Goal: Task Accomplishment & Management: Manage account settings

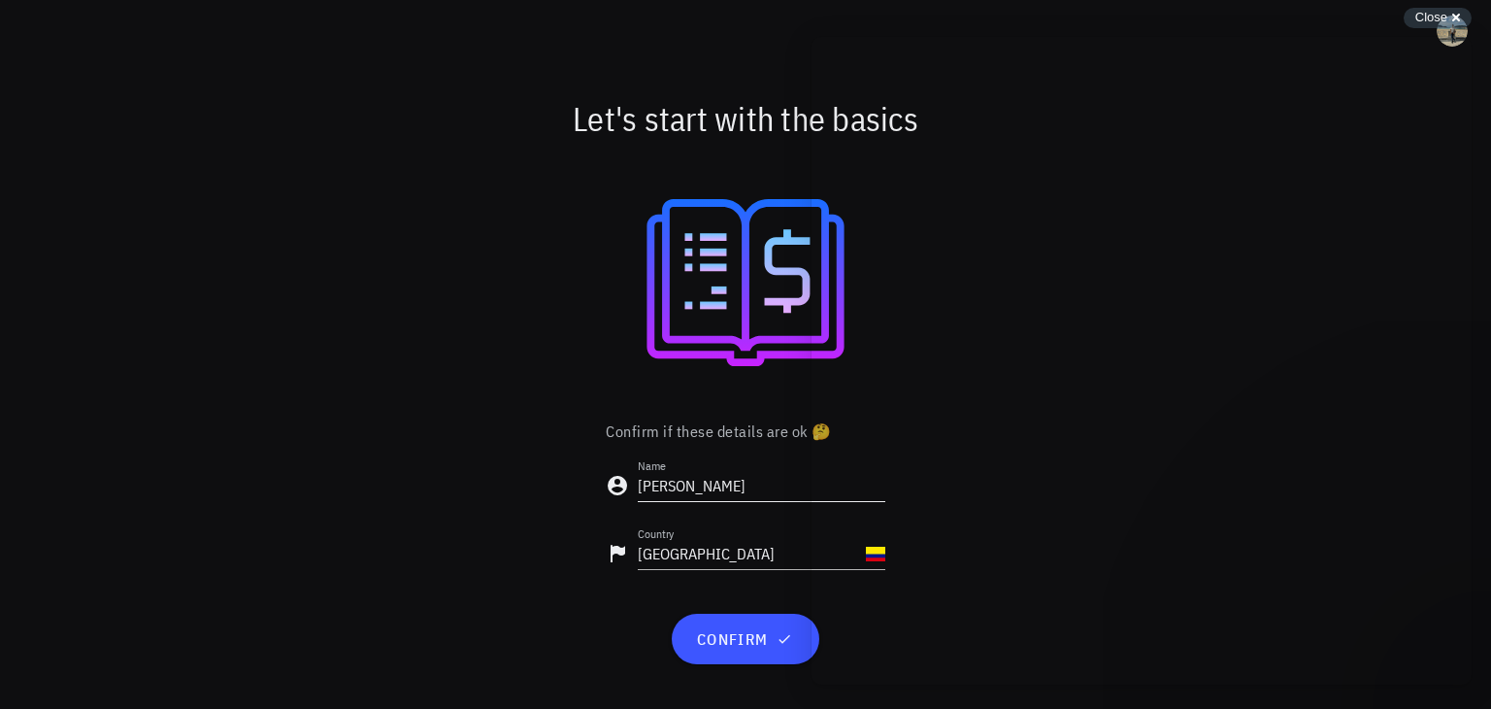
click at [751, 488] on input "[PERSON_NAME]" at bounding box center [762, 485] width 248 height 31
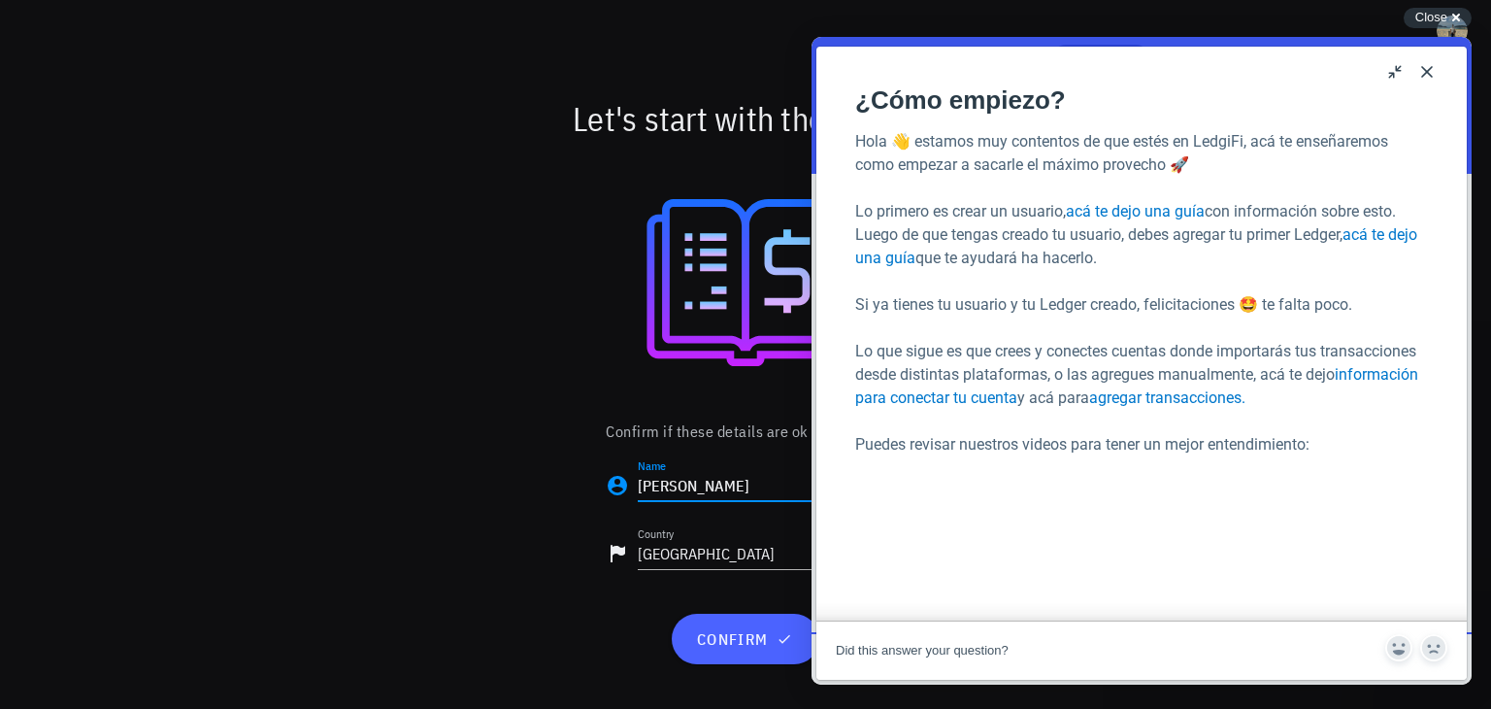
type input "[PERSON_NAME]"
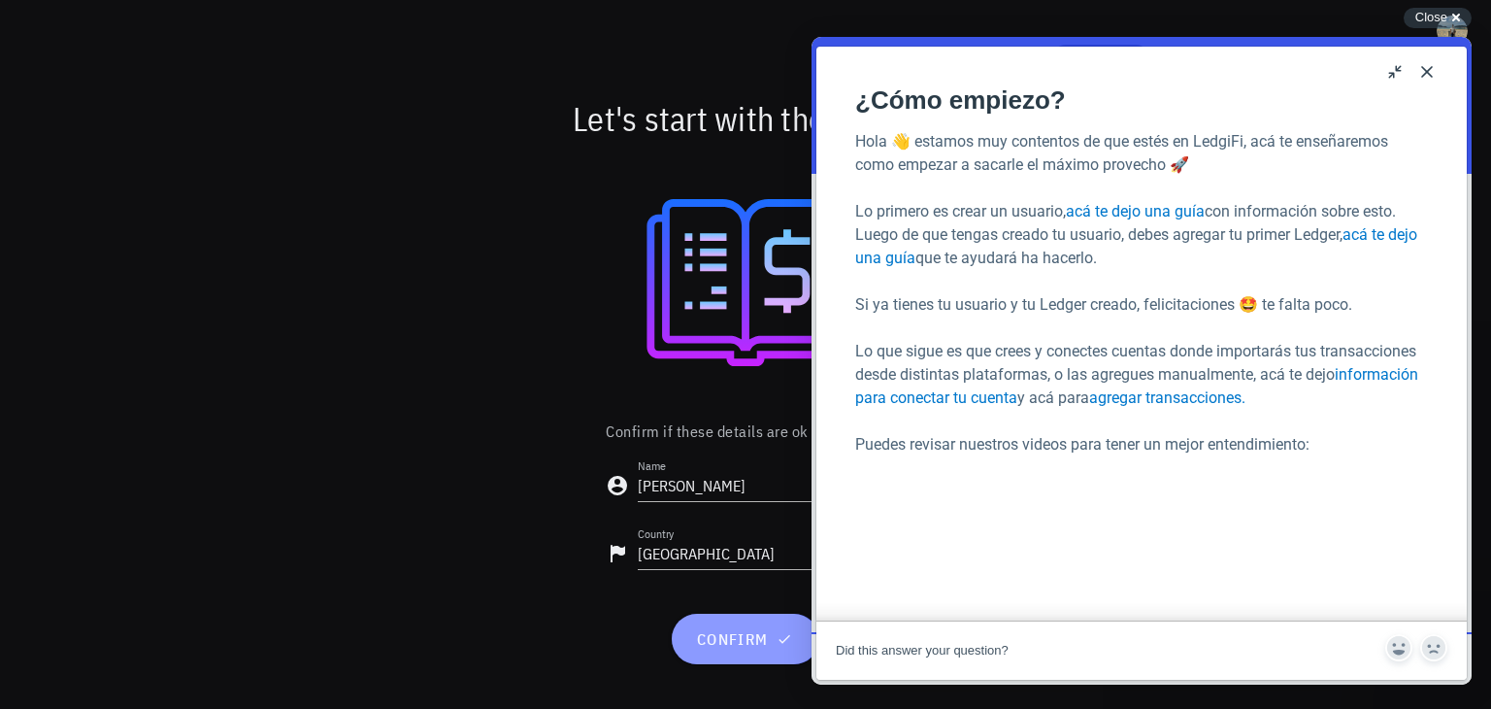
click at [749, 653] on button "confirm" at bounding box center [745, 639] width 147 height 50
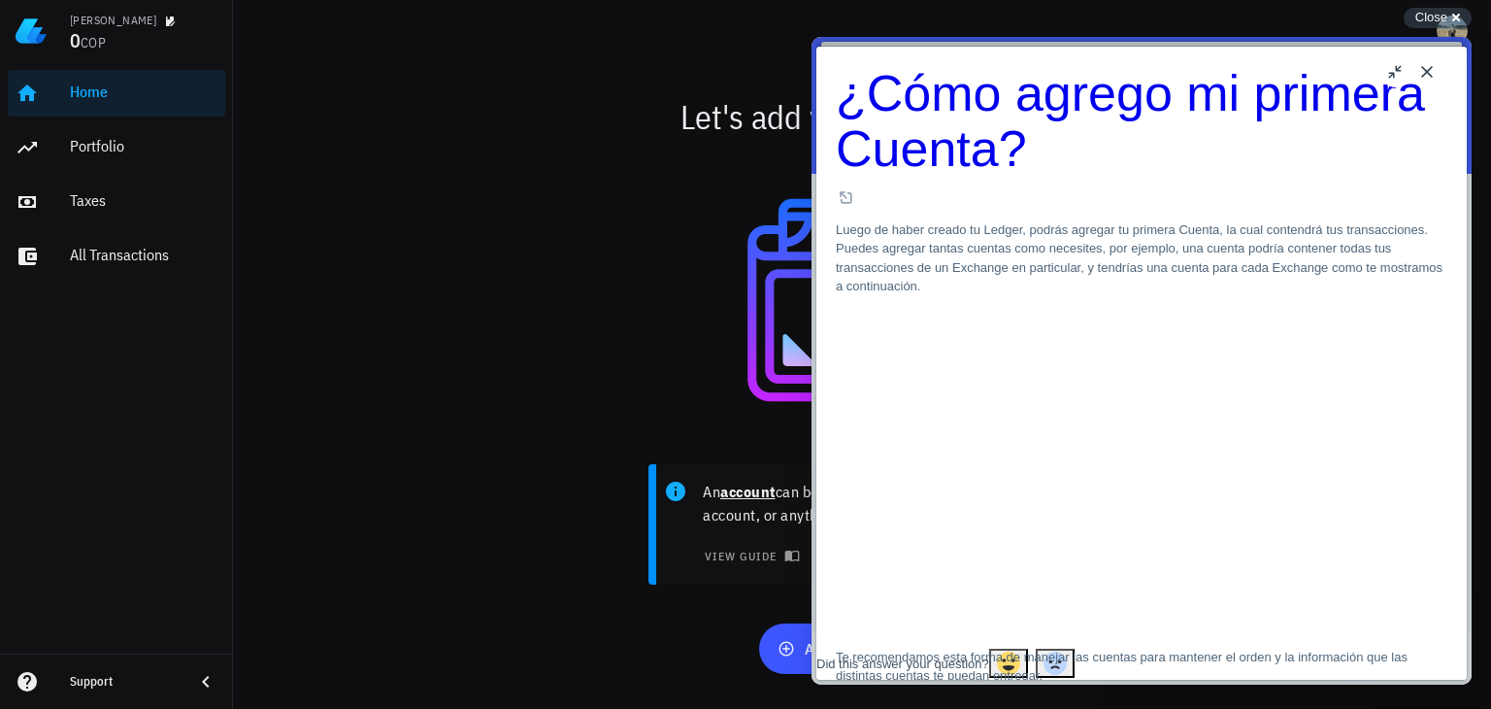
scroll to position [1773, 0]
click at [1424, 65] on button "Close" at bounding box center [1427, 71] width 31 height 31
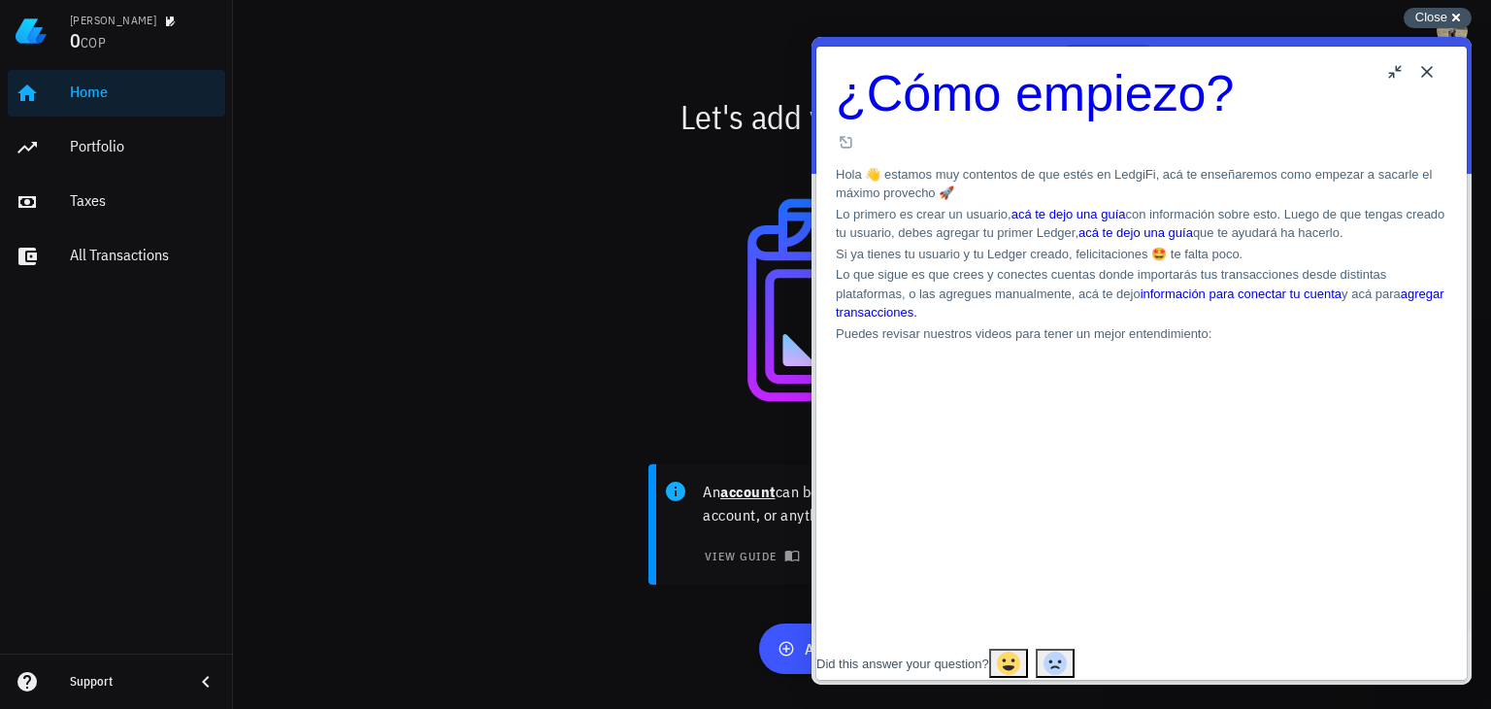
click at [1434, 11] on span "Close" at bounding box center [1432, 17] width 32 height 15
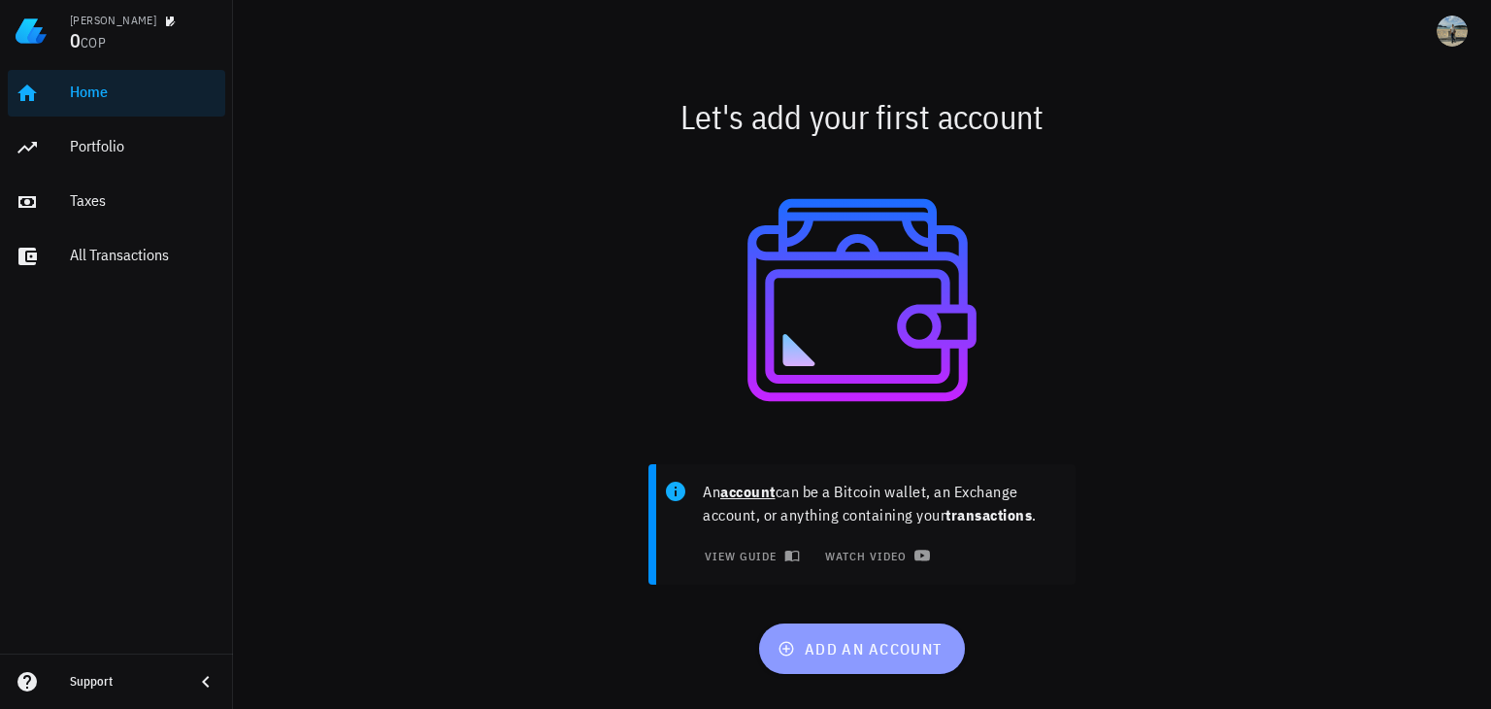
click at [819, 641] on span "add an account" at bounding box center [862, 648] width 160 height 19
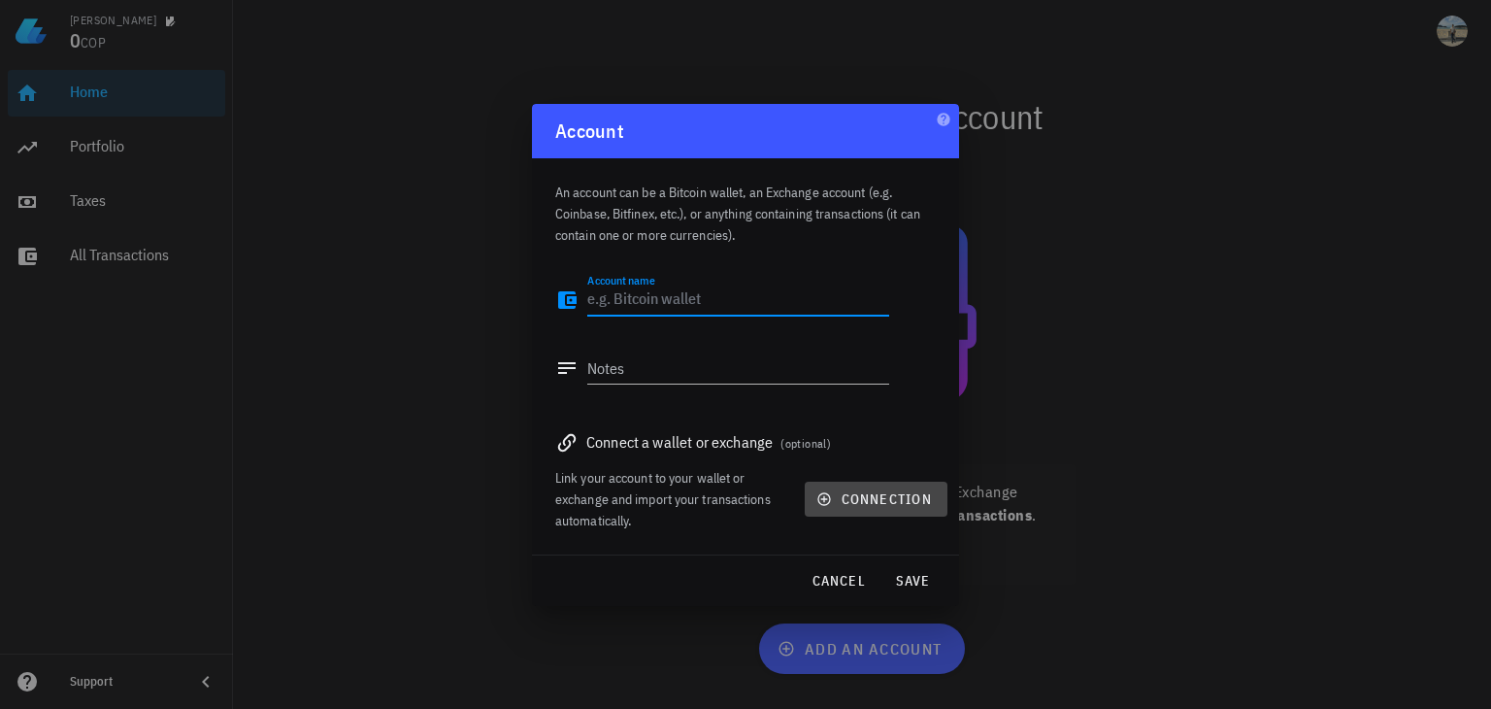
click at [888, 500] on span "connection" at bounding box center [876, 498] width 112 height 17
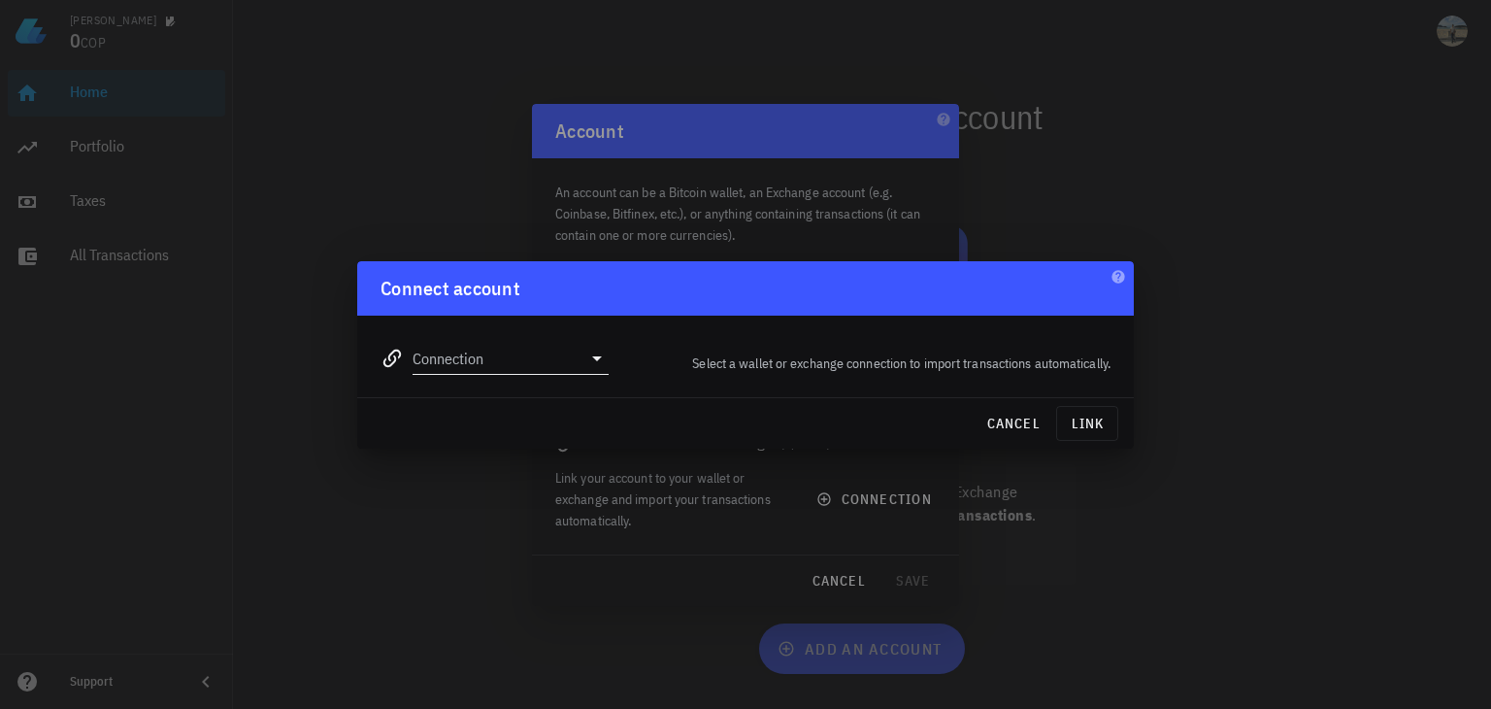
click at [578, 362] on input "Connection" at bounding box center [497, 358] width 169 height 31
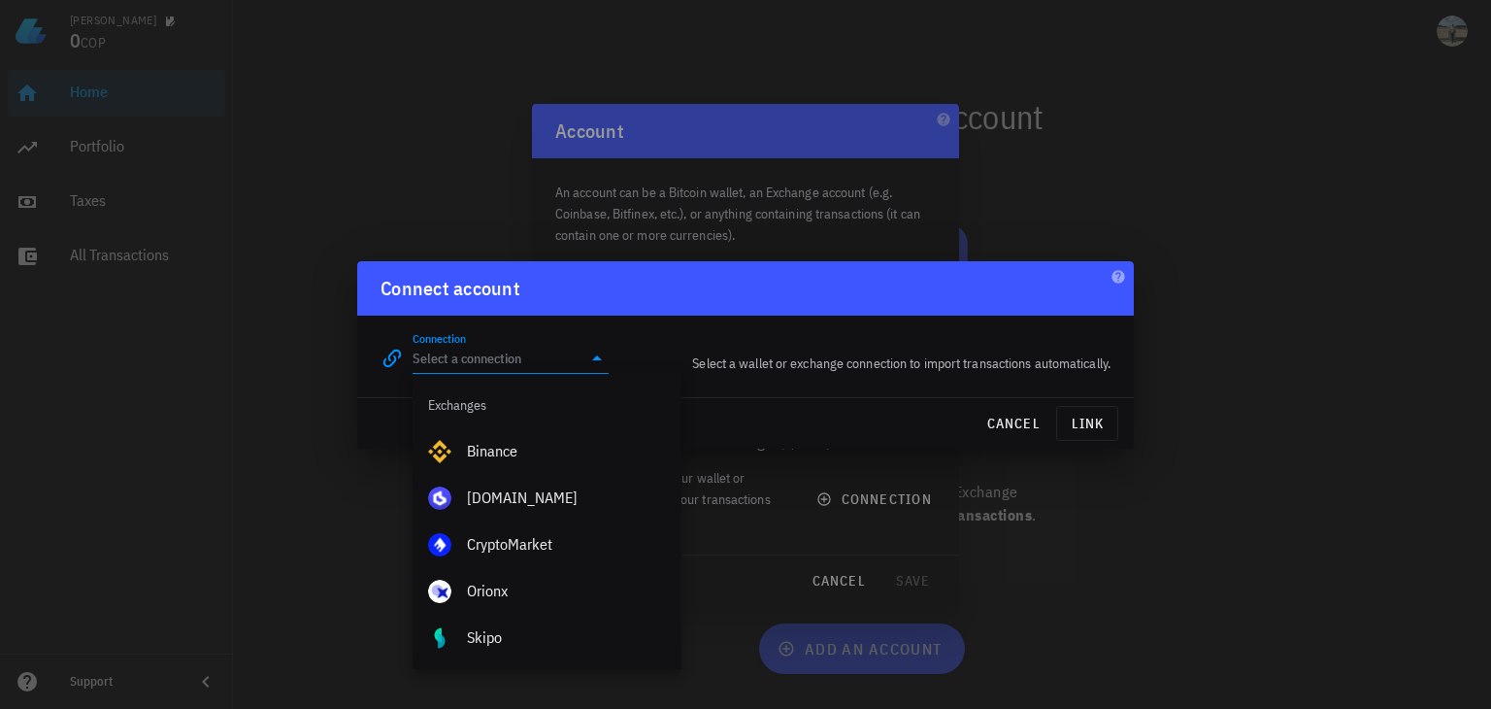
click at [556, 486] on div "[DOMAIN_NAME]" at bounding box center [566, 498] width 199 height 42
type input "[DOMAIN_NAME]"
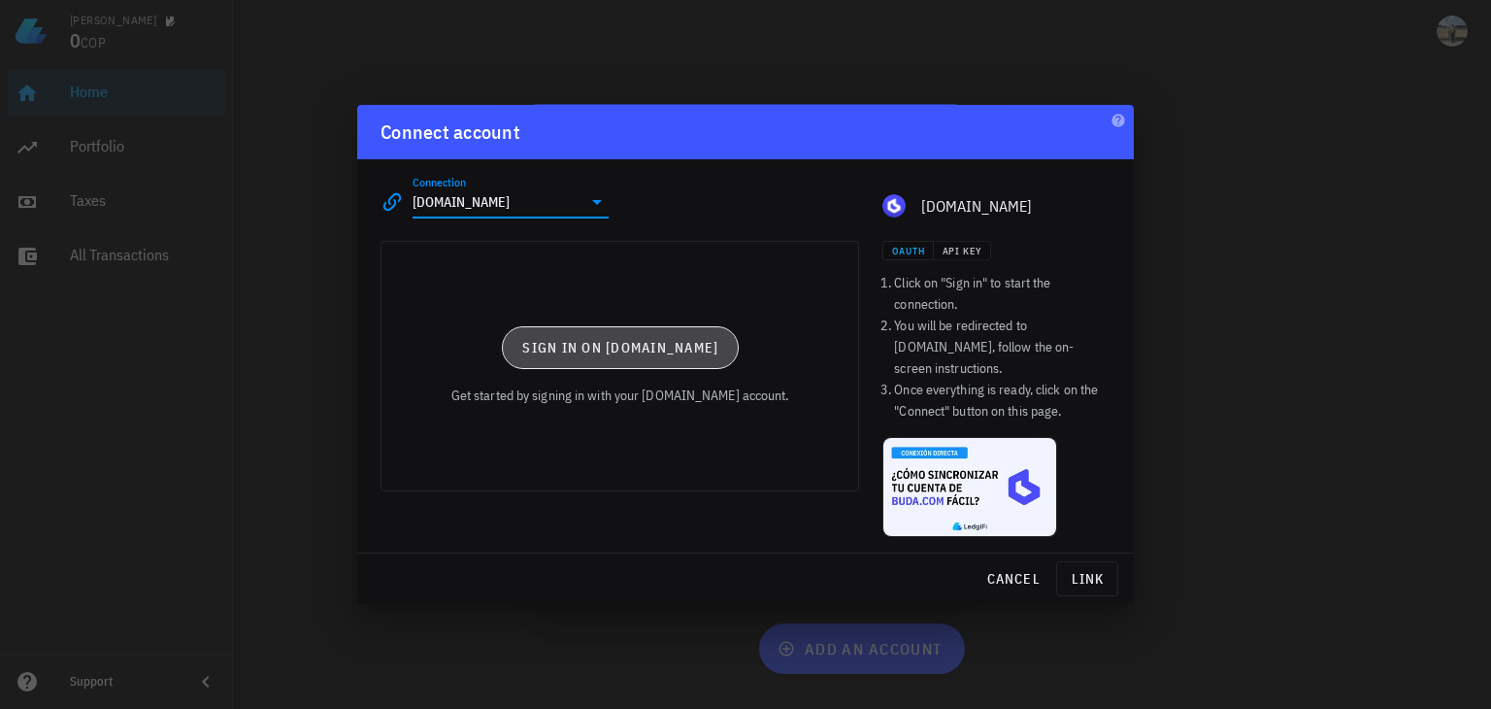
click at [642, 355] on span "Sign in on [DOMAIN_NAME]" at bounding box center [619, 347] width 197 height 17
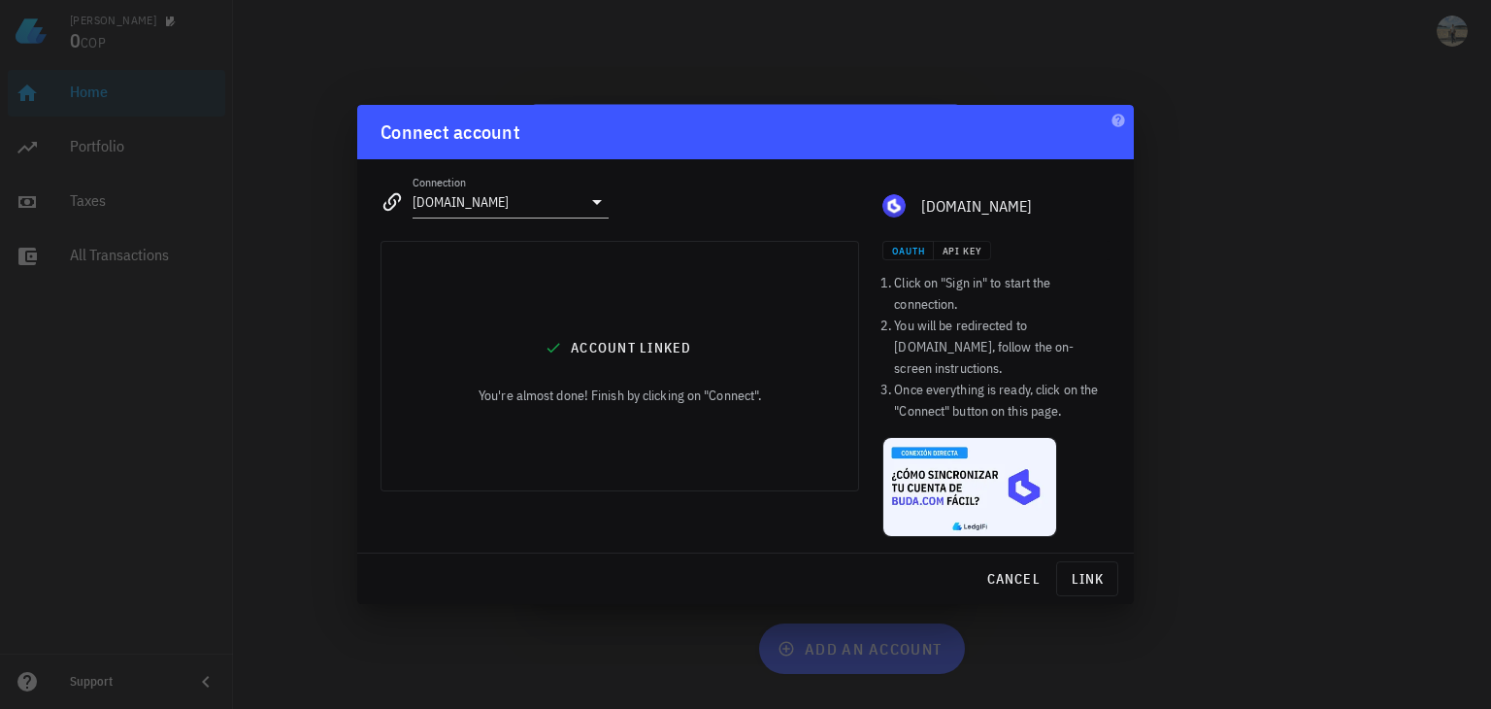
click at [661, 406] on div "You're almost done! Finish by clicking on "Connect"." at bounding box center [620, 394] width 283 height 21
click at [607, 309] on div "Account linked You're almost done! Finish by clicking on "Connect"." at bounding box center [620, 366] width 477 height 249
click at [593, 389] on div "Account linked You're almost done! Finish by clicking on "Connect"." at bounding box center [620, 366] width 477 height 249
click at [828, 436] on div "Account linked You're almost done! Finish by clicking on "Connect"." at bounding box center [620, 366] width 477 height 249
click at [1106, 576] on span "link" at bounding box center [1087, 578] width 45 height 17
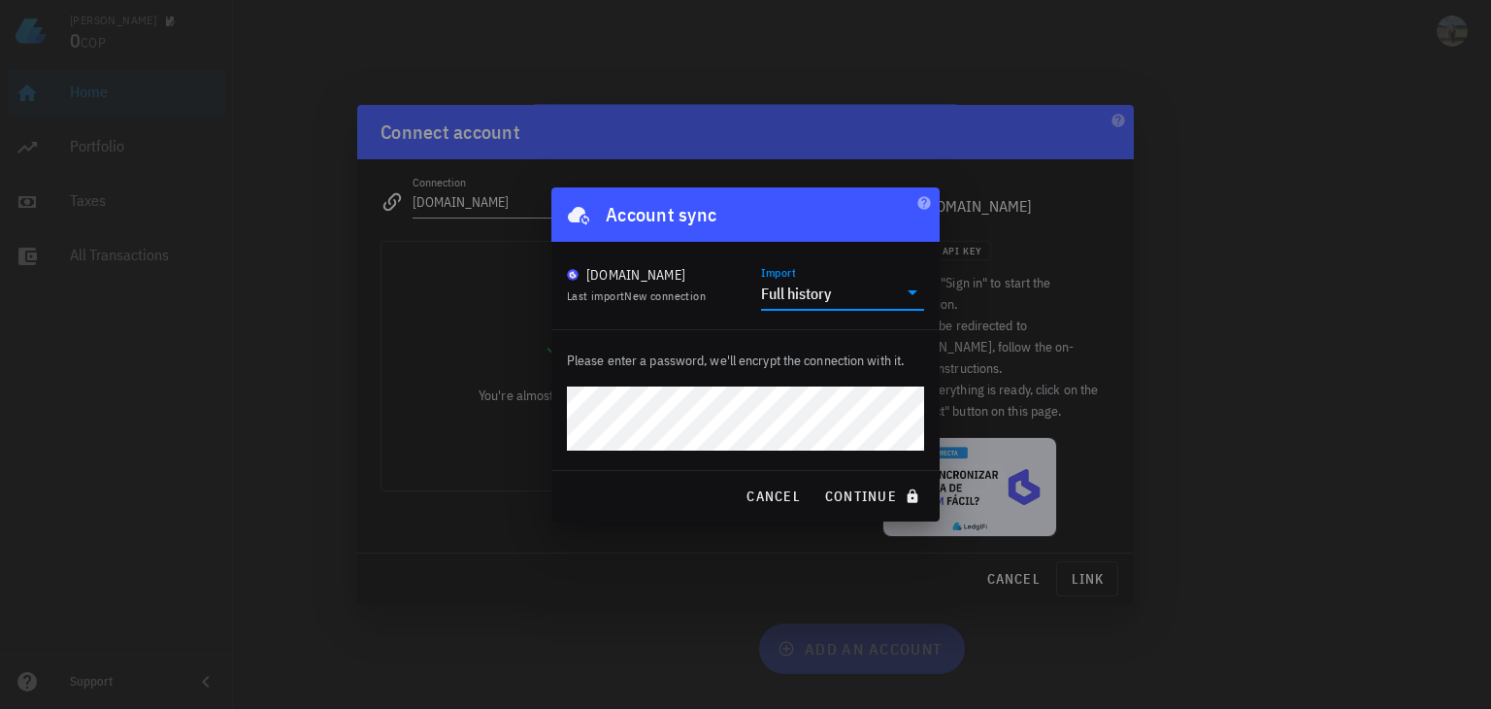
click at [890, 296] on input "Import" at bounding box center [866, 293] width 61 height 31
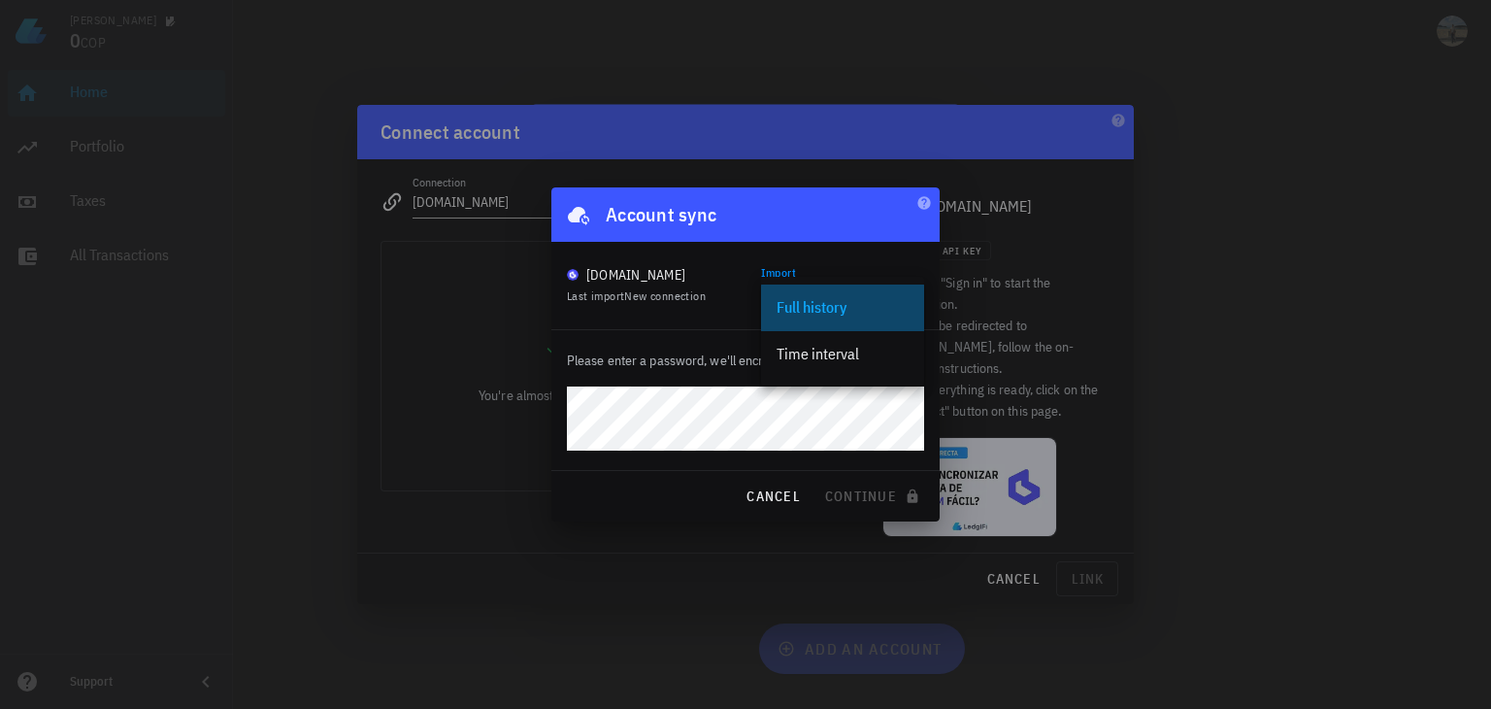
click at [890, 296] on div "Full history" at bounding box center [843, 307] width 132 height 42
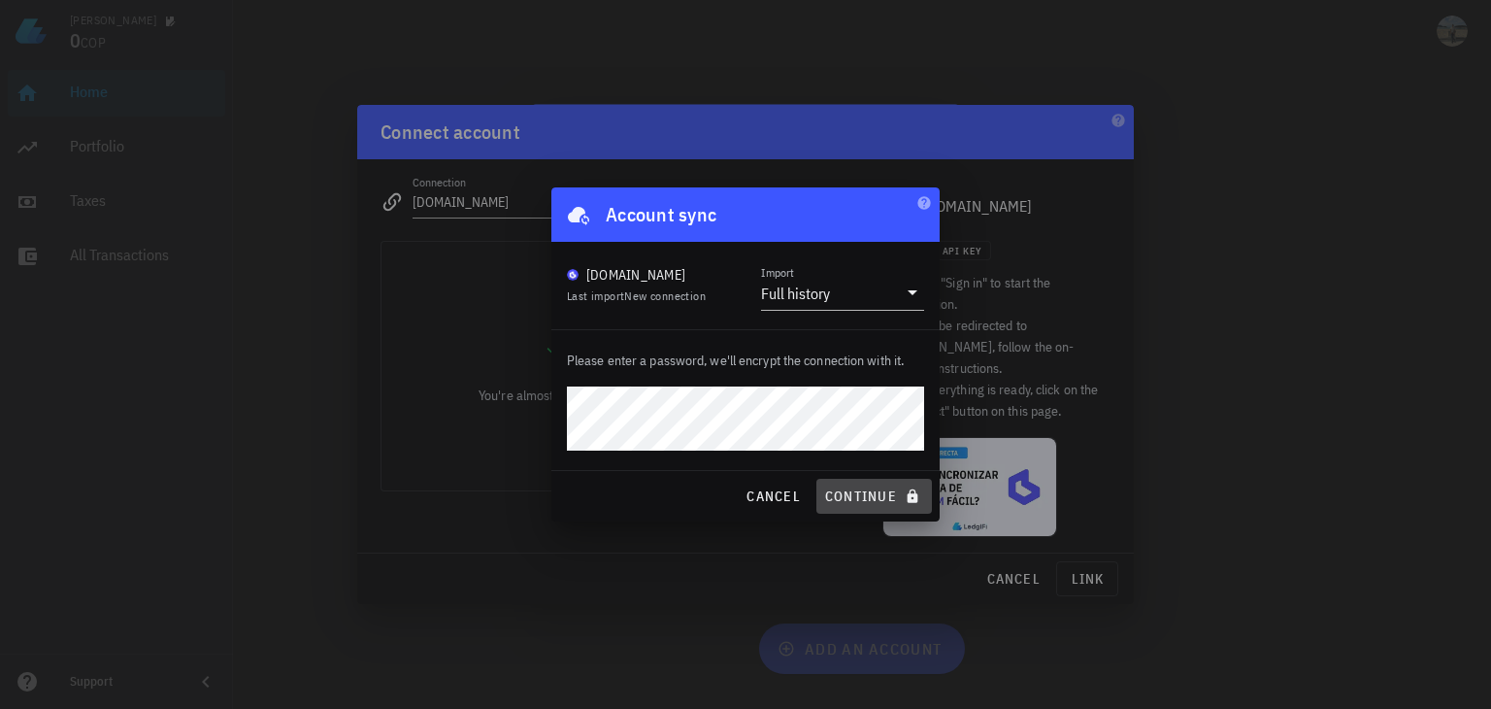
click at [861, 497] on span "continue" at bounding box center [874, 495] width 100 height 17
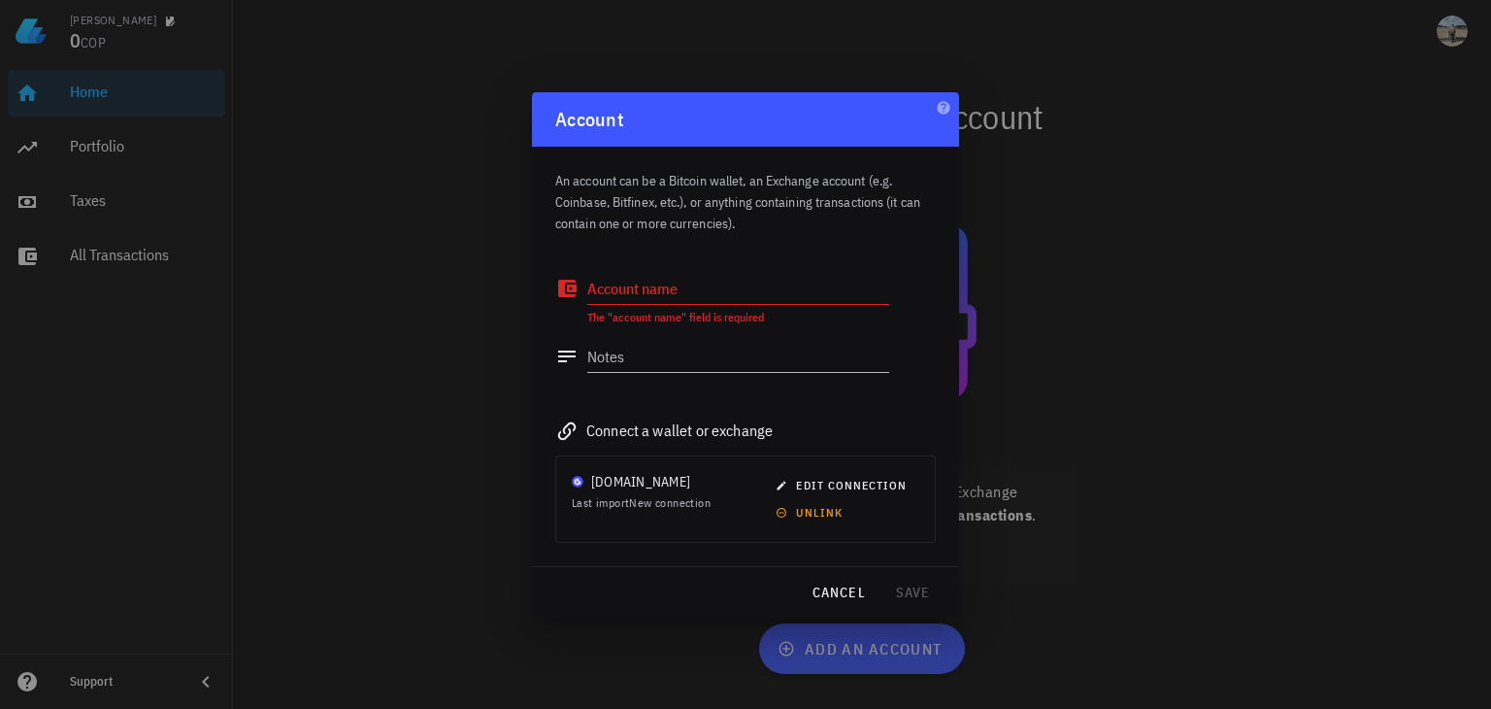
click at [667, 292] on textarea "Account name" at bounding box center [738, 288] width 302 height 31
type textarea "Buda"
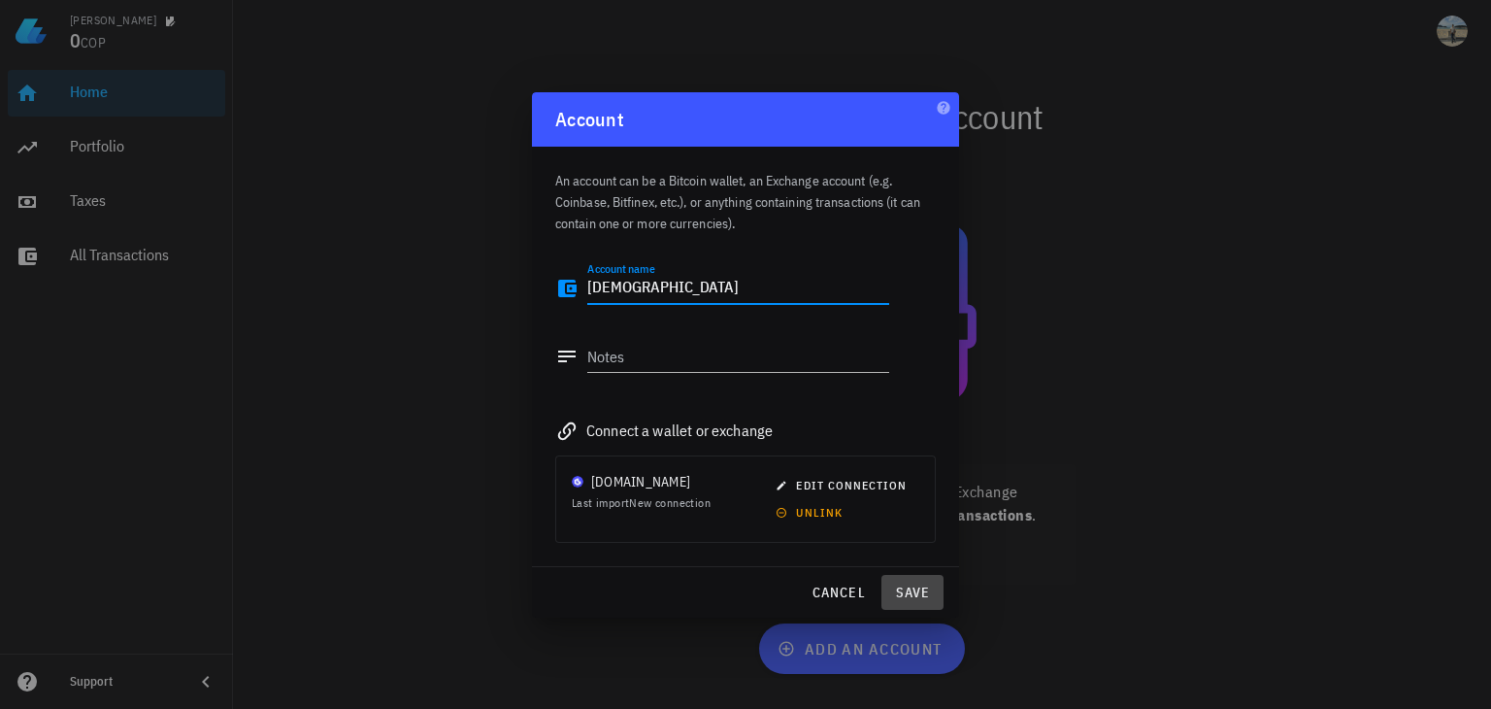
click at [913, 588] on span "save" at bounding box center [912, 591] width 47 height 17
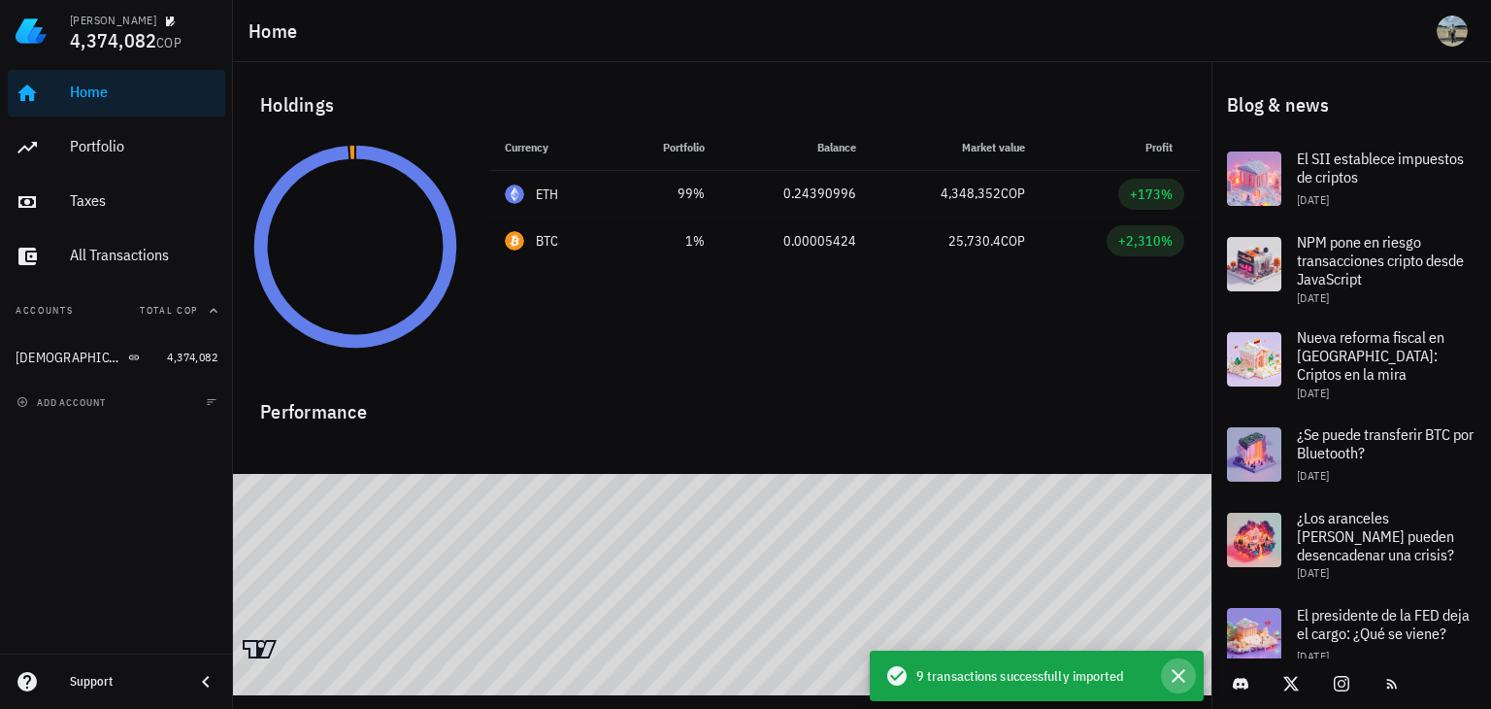
click at [1178, 679] on icon "button" at bounding box center [1178, 675] width 23 height 23
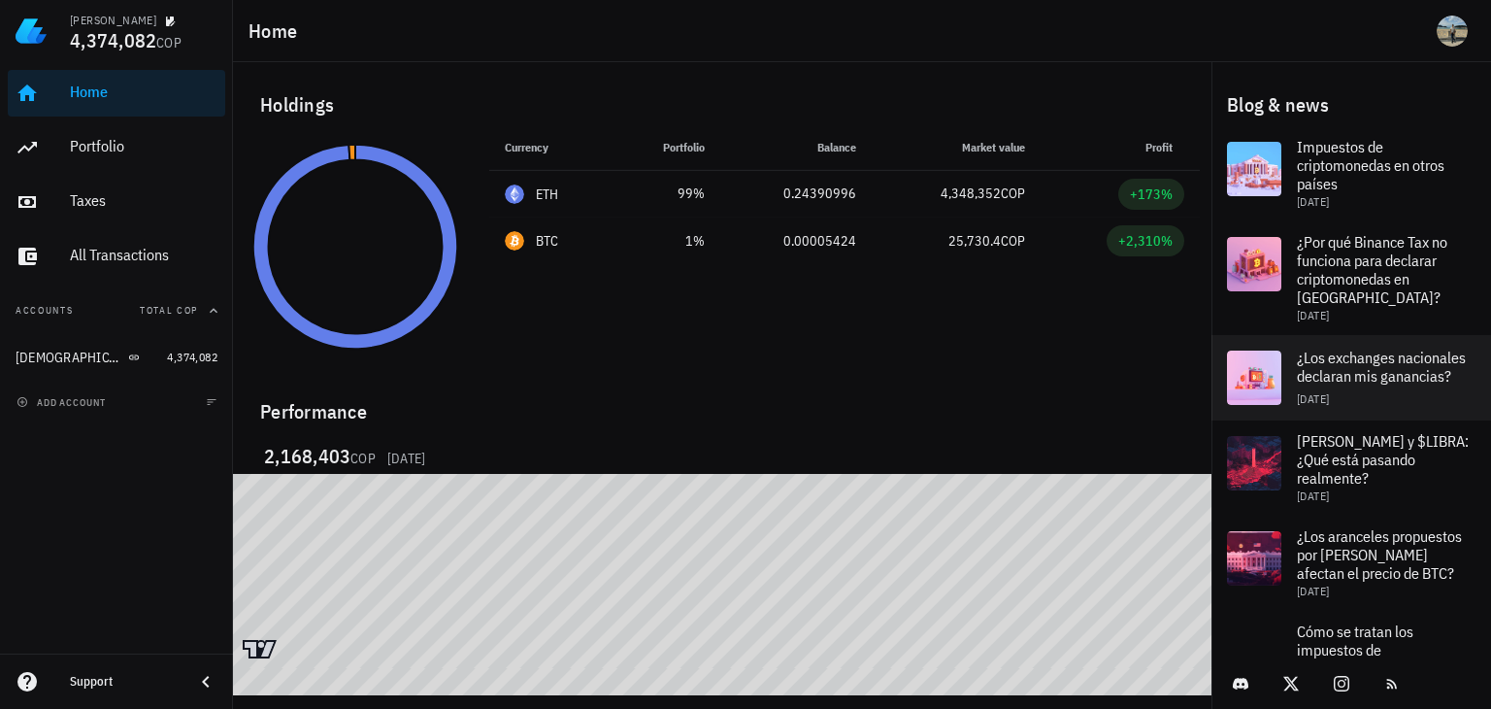
scroll to position [1262, 0]
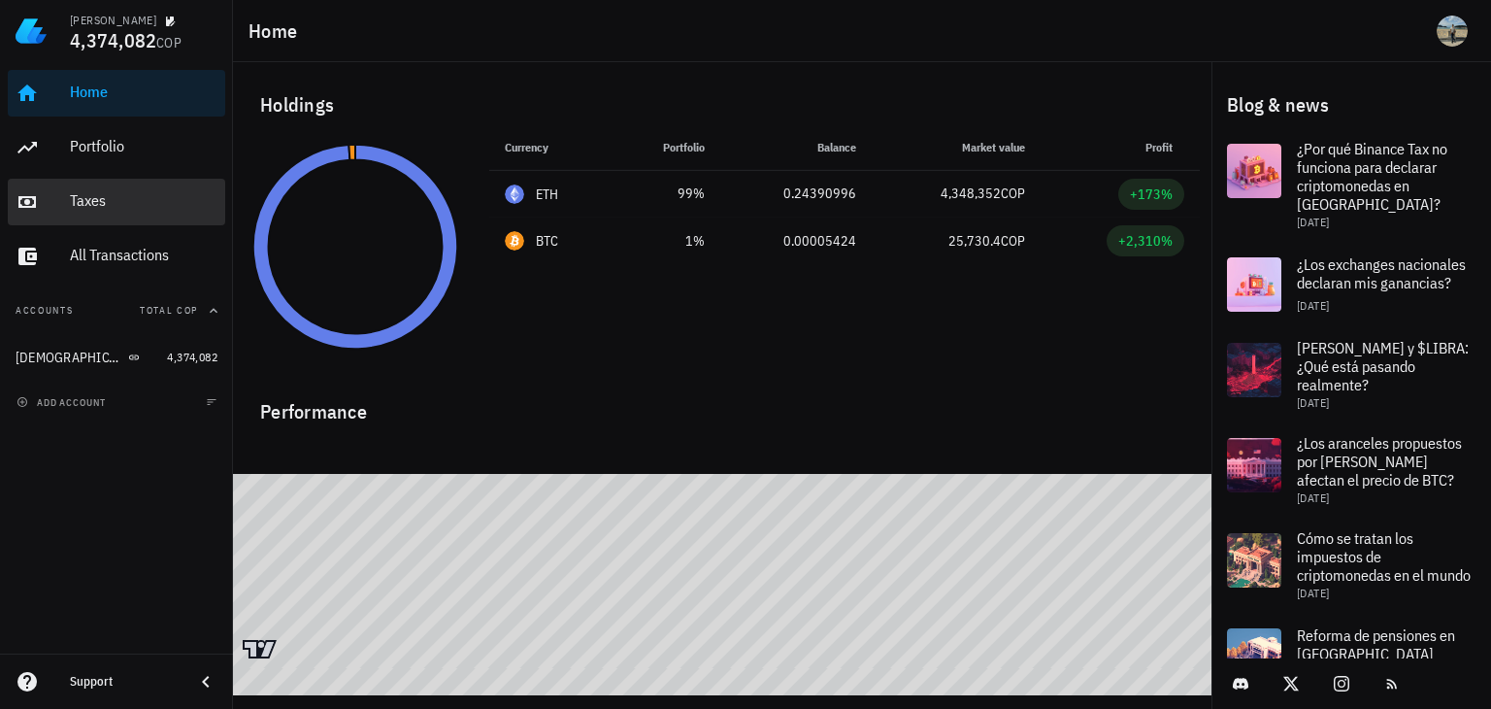
click at [83, 195] on div "Taxes" at bounding box center [144, 200] width 148 height 18
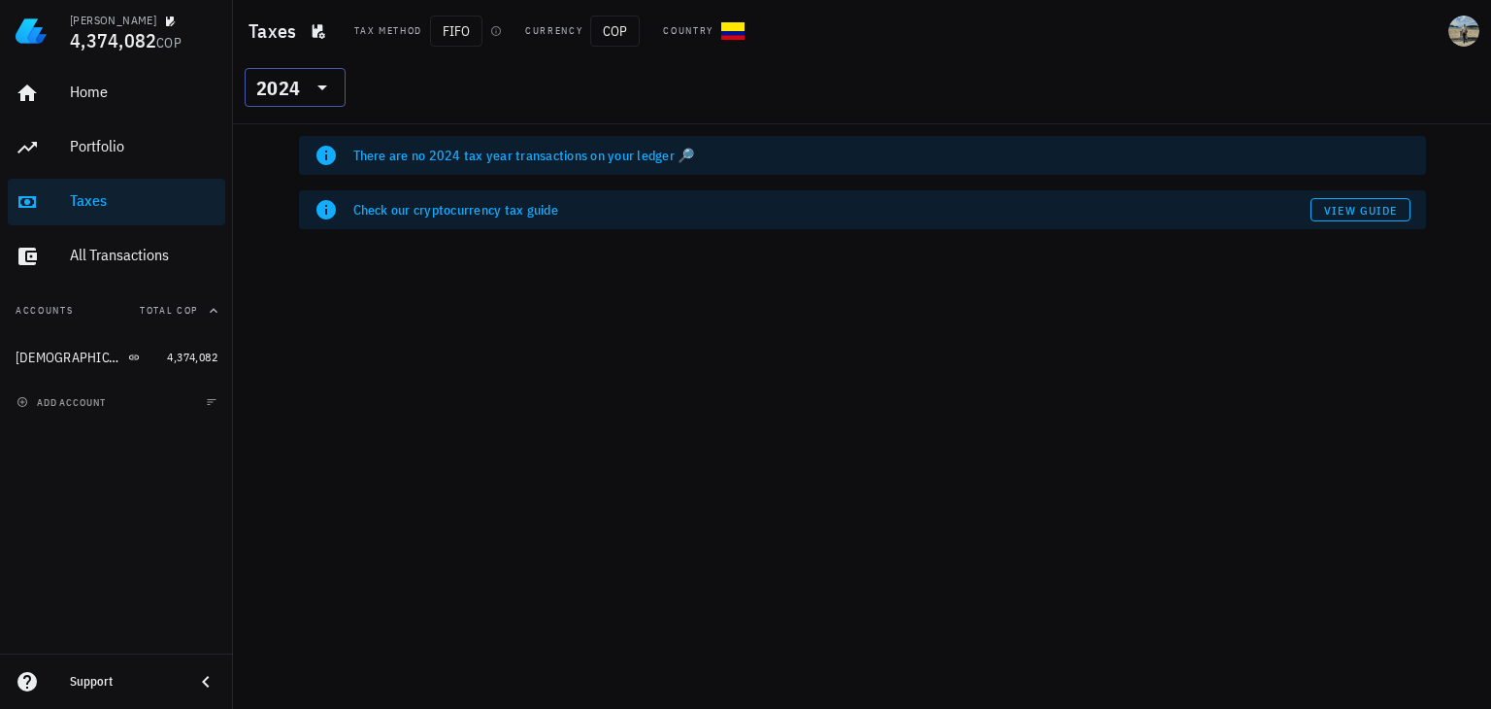
click at [325, 91] on icon at bounding box center [322, 87] width 23 height 23
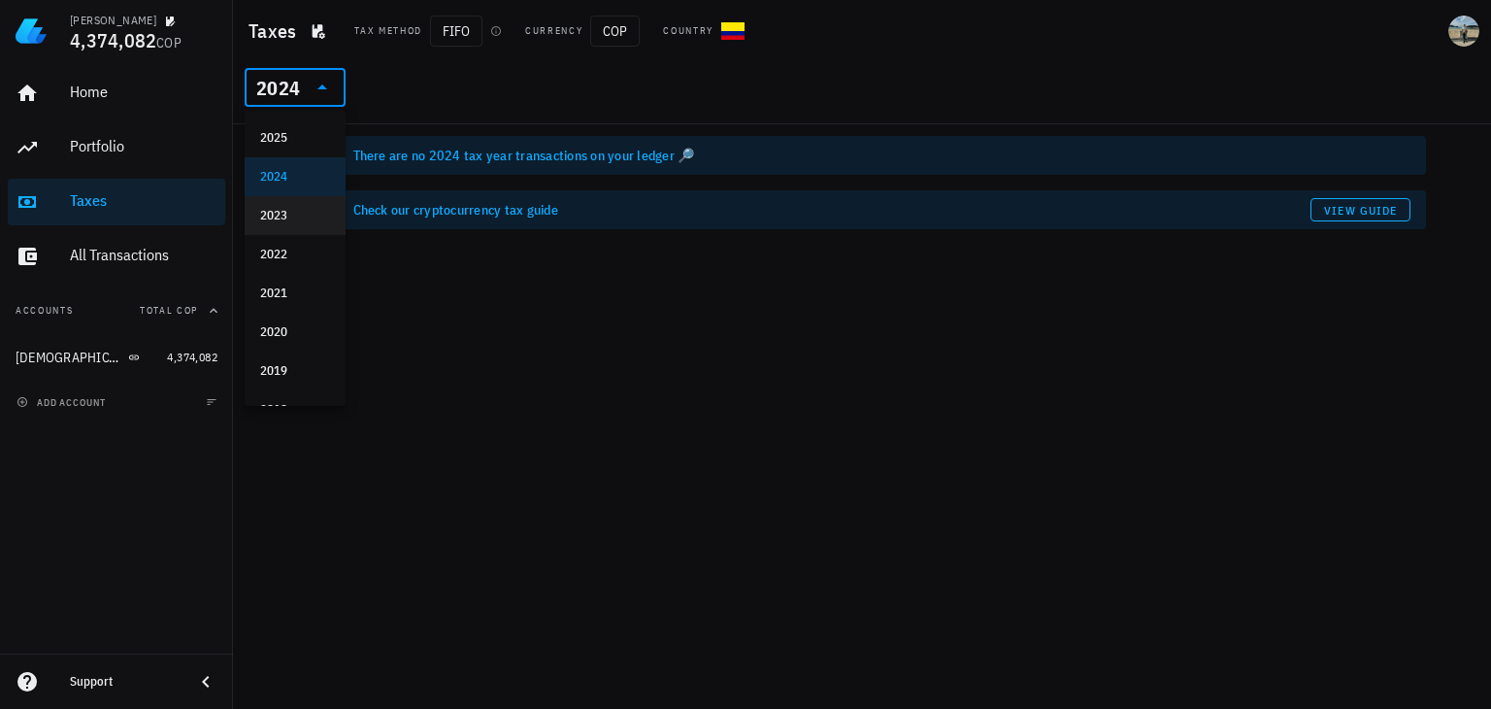
click at [290, 222] on div "2023" at bounding box center [295, 216] width 70 height 16
click at [300, 91] on div "2023" at bounding box center [281, 87] width 50 height 39
click at [297, 261] on div "2022" at bounding box center [295, 255] width 70 height 16
click at [298, 85] on div "2022" at bounding box center [278, 88] width 44 height 19
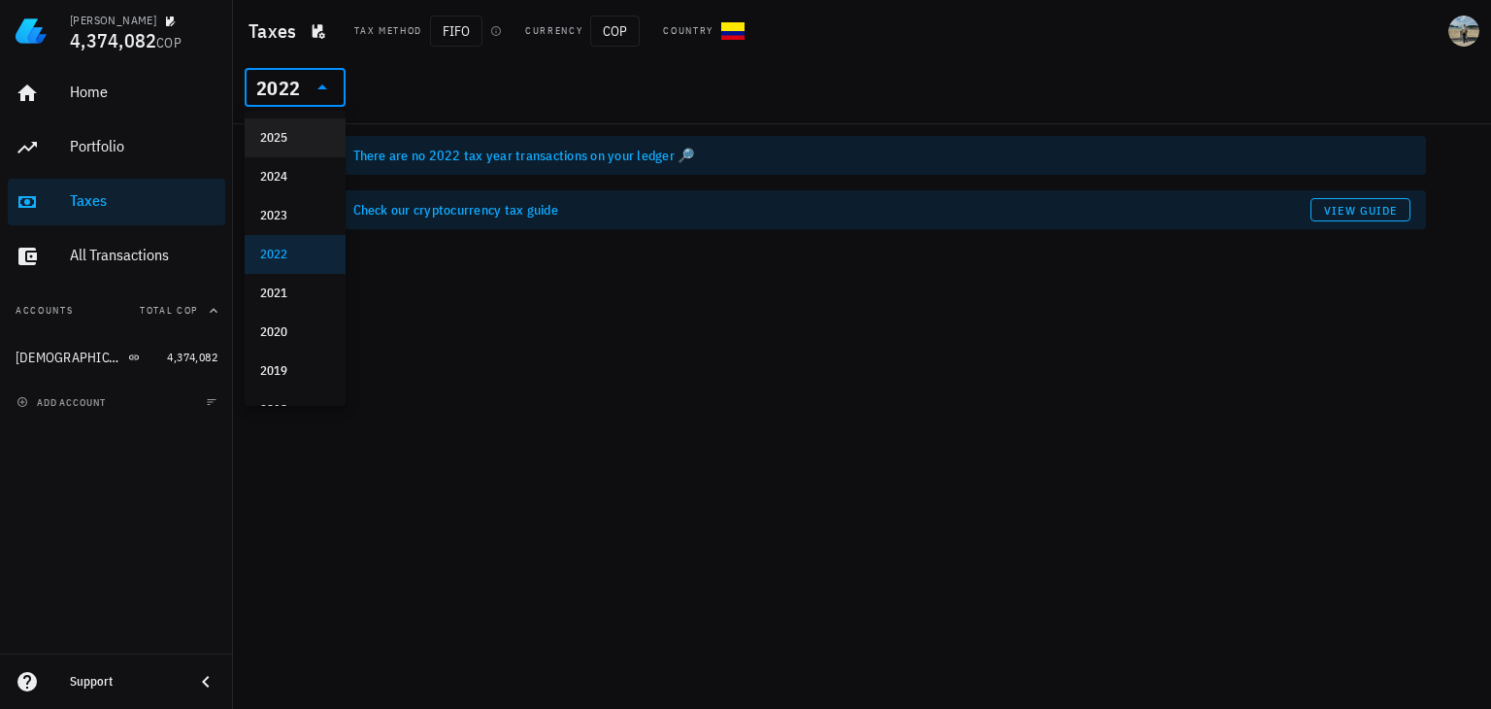
click at [295, 144] on div "2025" at bounding box center [295, 138] width 70 height 16
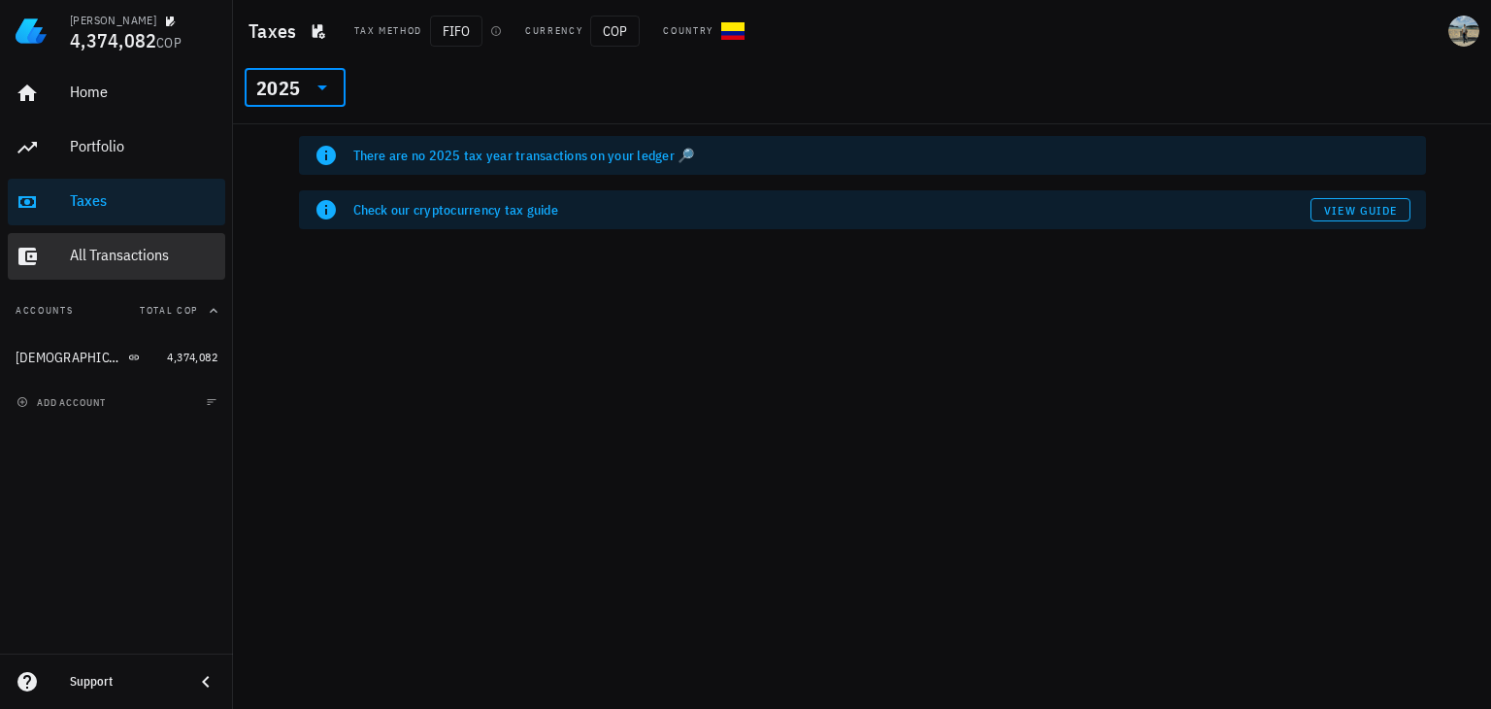
click at [108, 250] on div "All Transactions" at bounding box center [144, 255] width 148 height 18
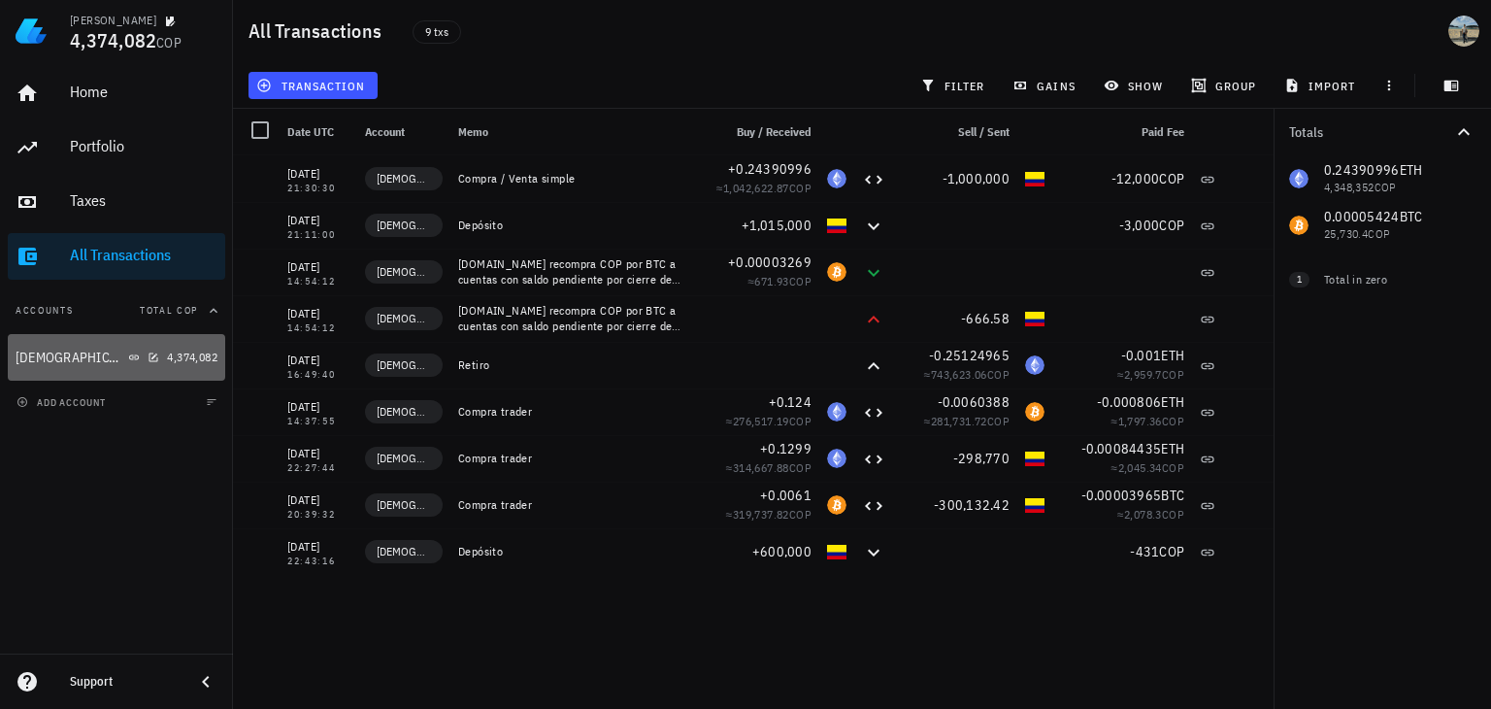
click at [140, 362] on div "Buda" at bounding box center [88, 358] width 144 height 18
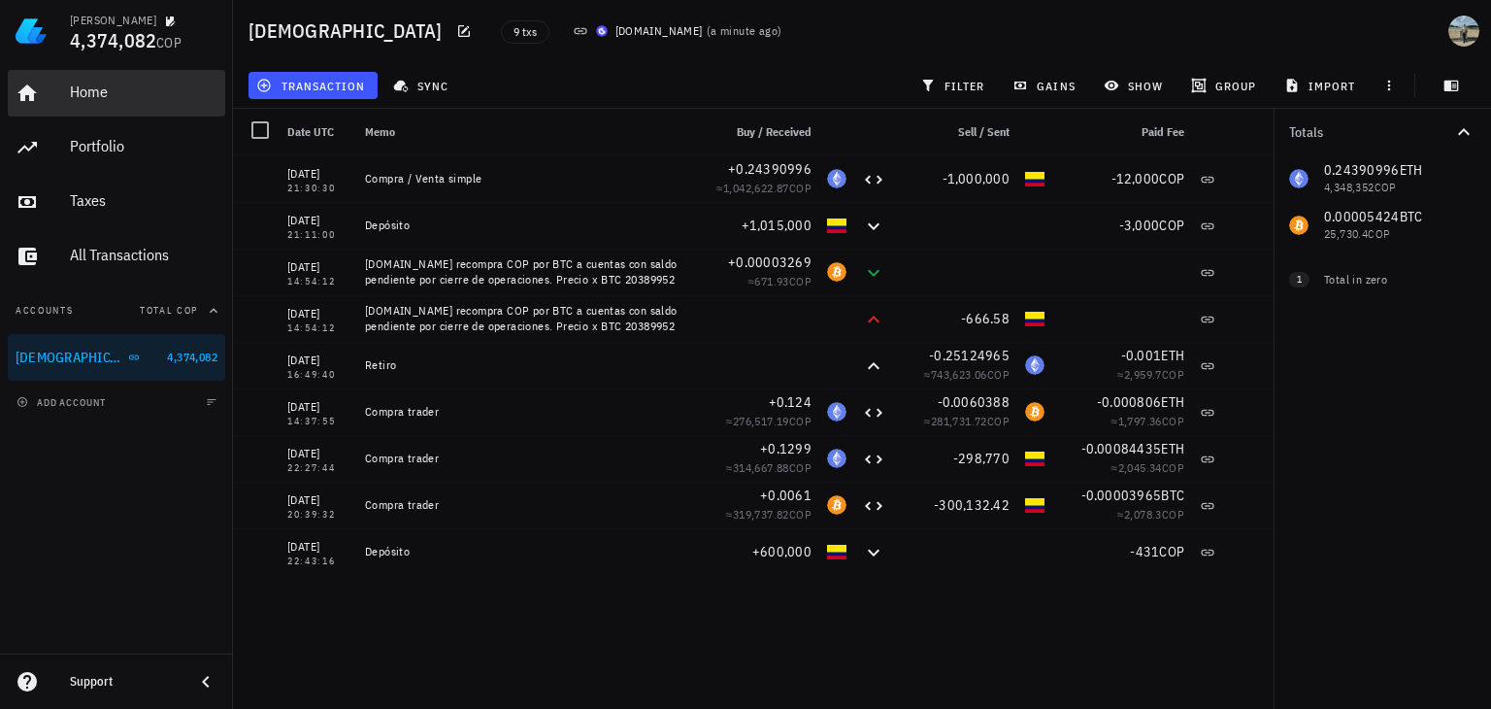
click at [67, 95] on link "Home" at bounding box center [116, 93] width 217 height 47
